Goal: Navigation & Orientation: Find specific page/section

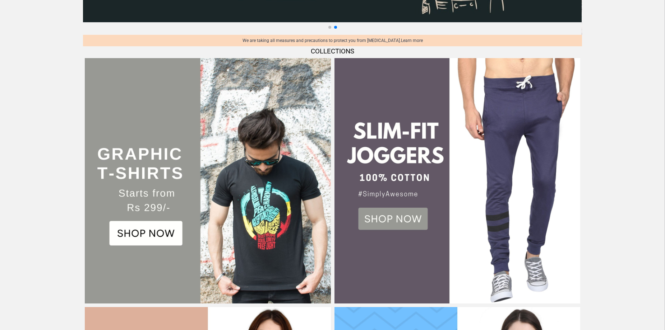
scroll to position [198, 0]
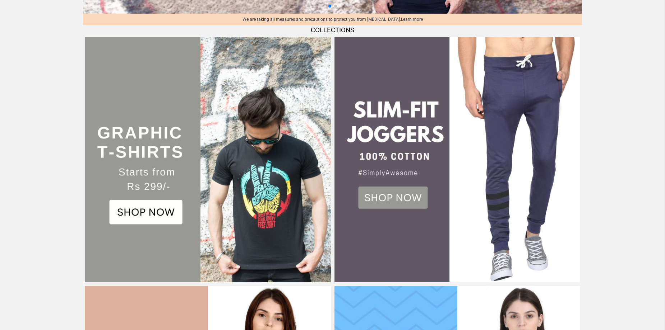
click at [158, 204] on img at bounding box center [208, 160] width 246 height 246
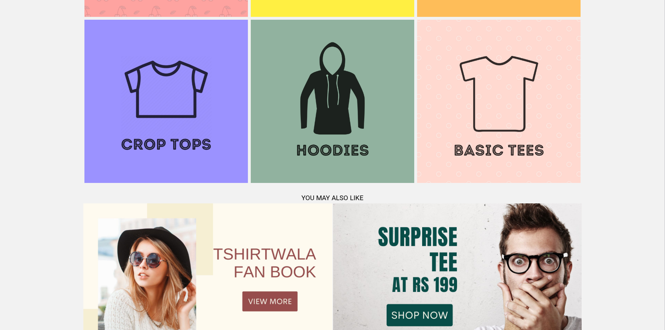
scroll to position [952, 0]
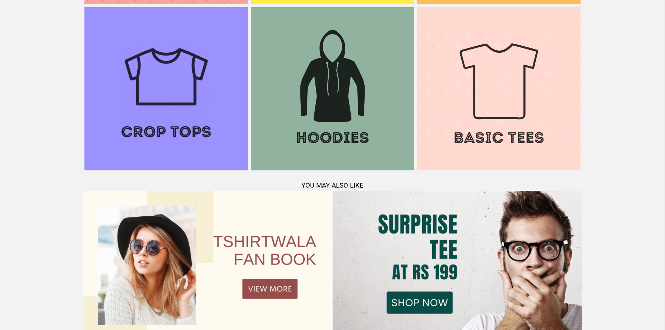
click at [329, 121] on img at bounding box center [332, 88] width 163 height 163
